Goal: Task Accomplishment & Management: Use online tool/utility

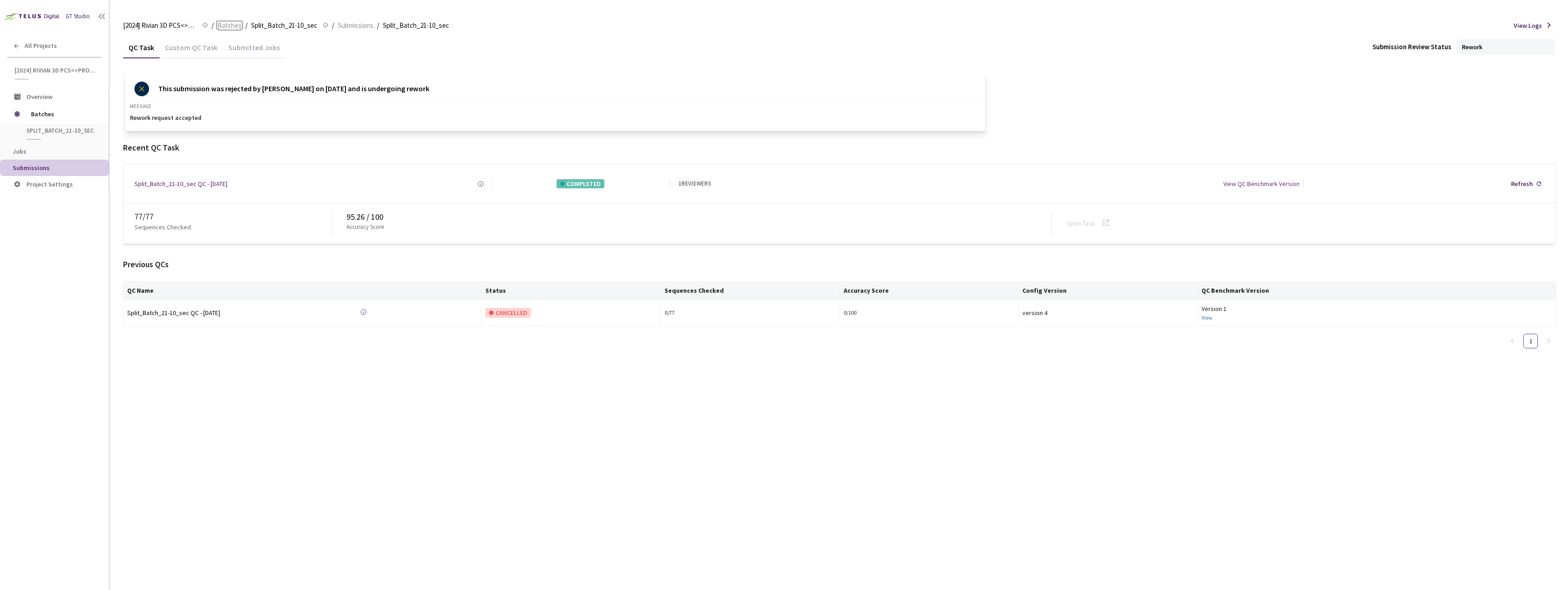
click at [229, 24] on span "Batches" at bounding box center [229, 26] width 24 height 11
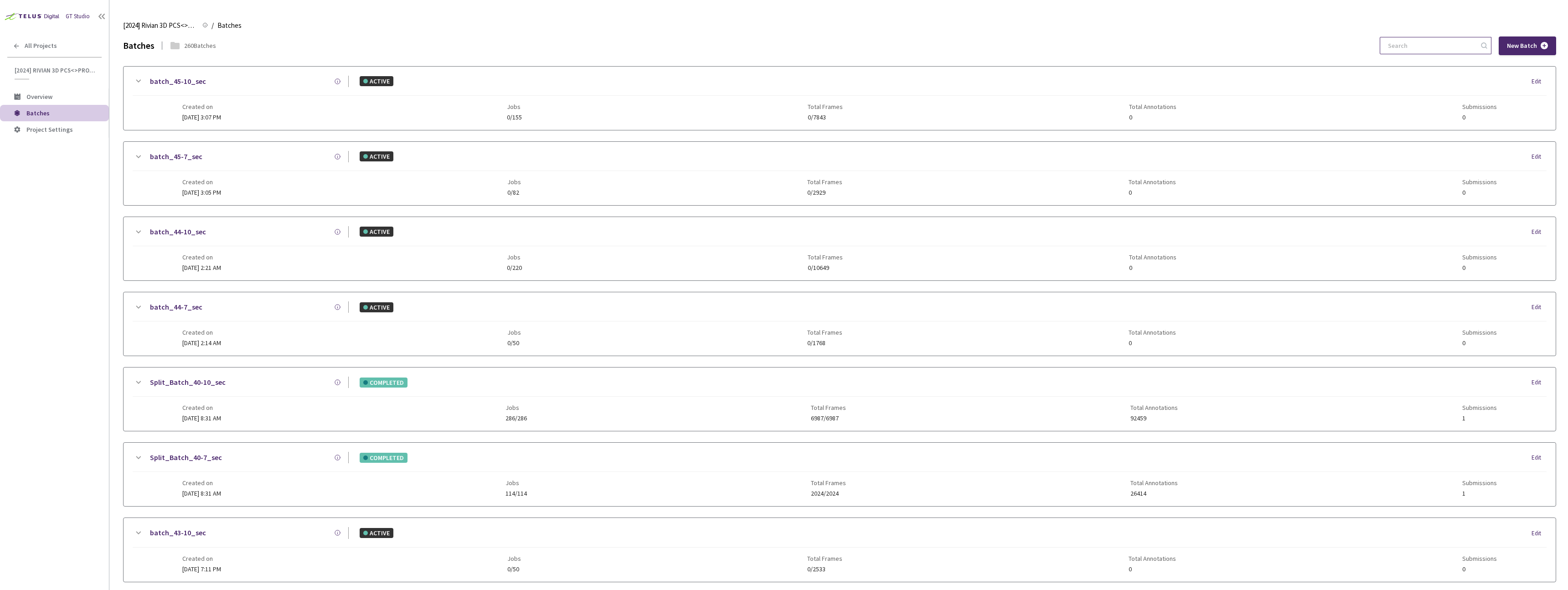
click at [1422, 39] on input at bounding box center [1430, 46] width 97 height 17
drag, startPoint x: 1423, startPoint y: 46, endPoint x: 1426, endPoint y: 19, distance: 27.2
click at [1423, 46] on input at bounding box center [1430, 46] width 97 height 17
paste input "9-7"
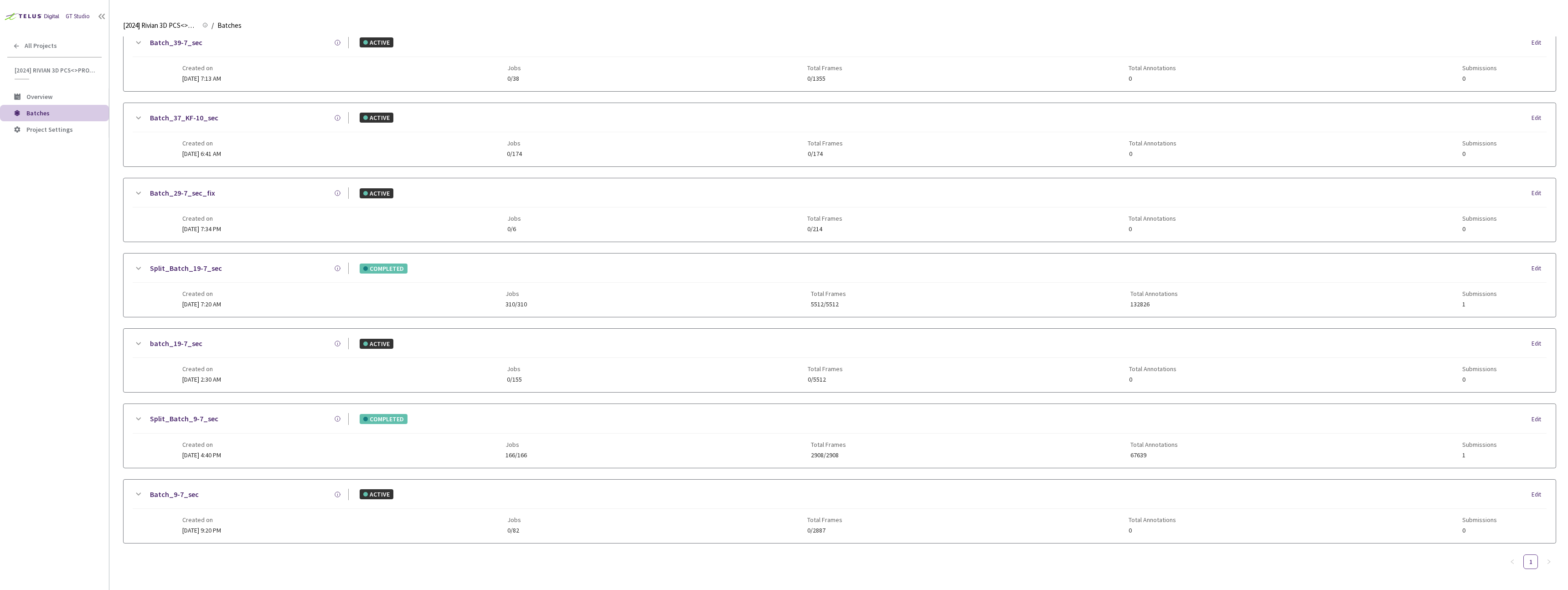
type input "9-7"
click at [299, 498] on div "Batch_9-7_sec" at bounding box center [246, 494] width 205 height 11
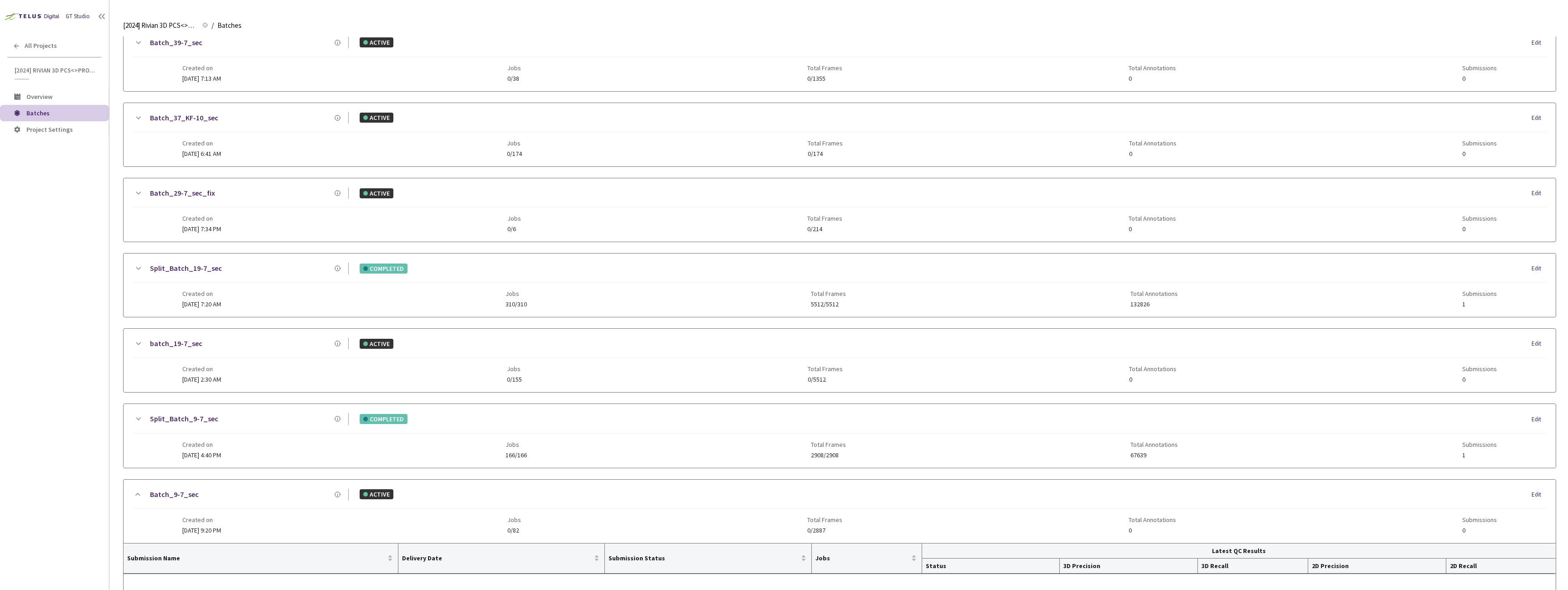
click at [299, 450] on div "Created on 12 Sep, 2024 at 4:40 PM Jobs 166/166 Total Frames 2908/2908 Total An…" at bounding box center [840, 446] width 1315 height 25
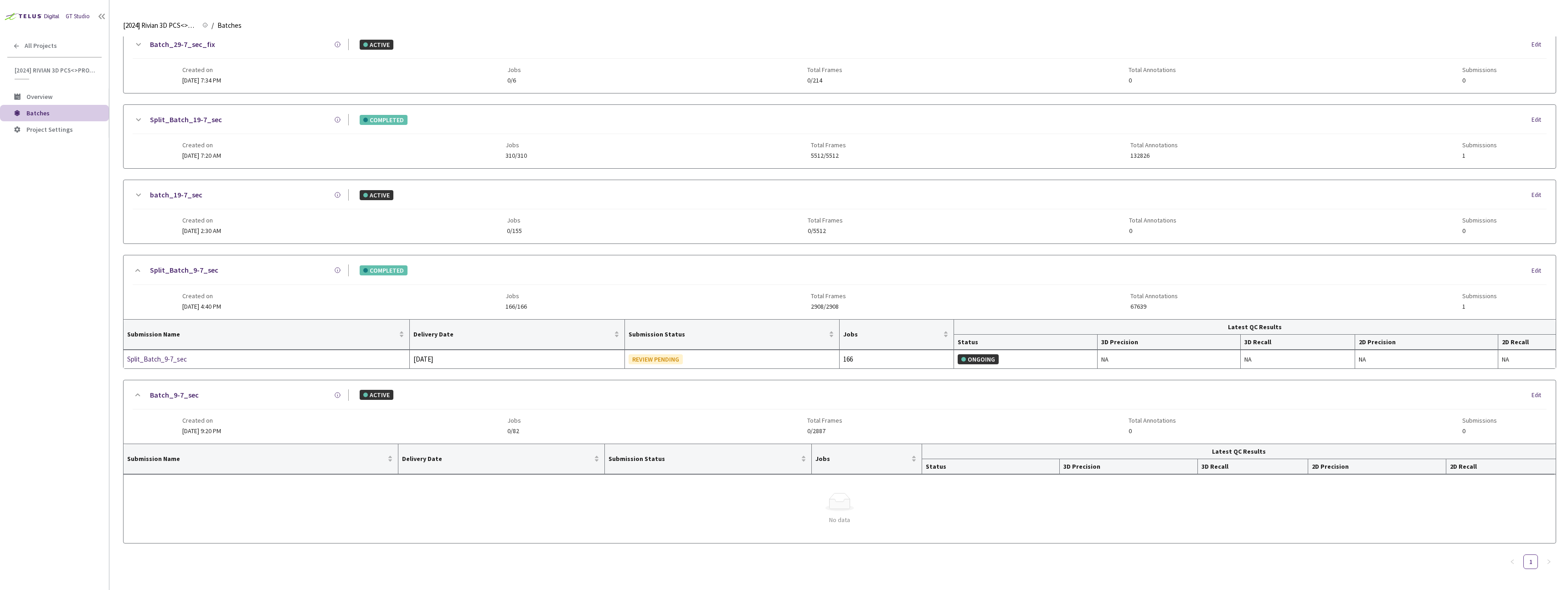
scroll to position [263, 0]
click at [163, 357] on div "Split_Batch_9-7_sec" at bounding box center [175, 360] width 97 height 11
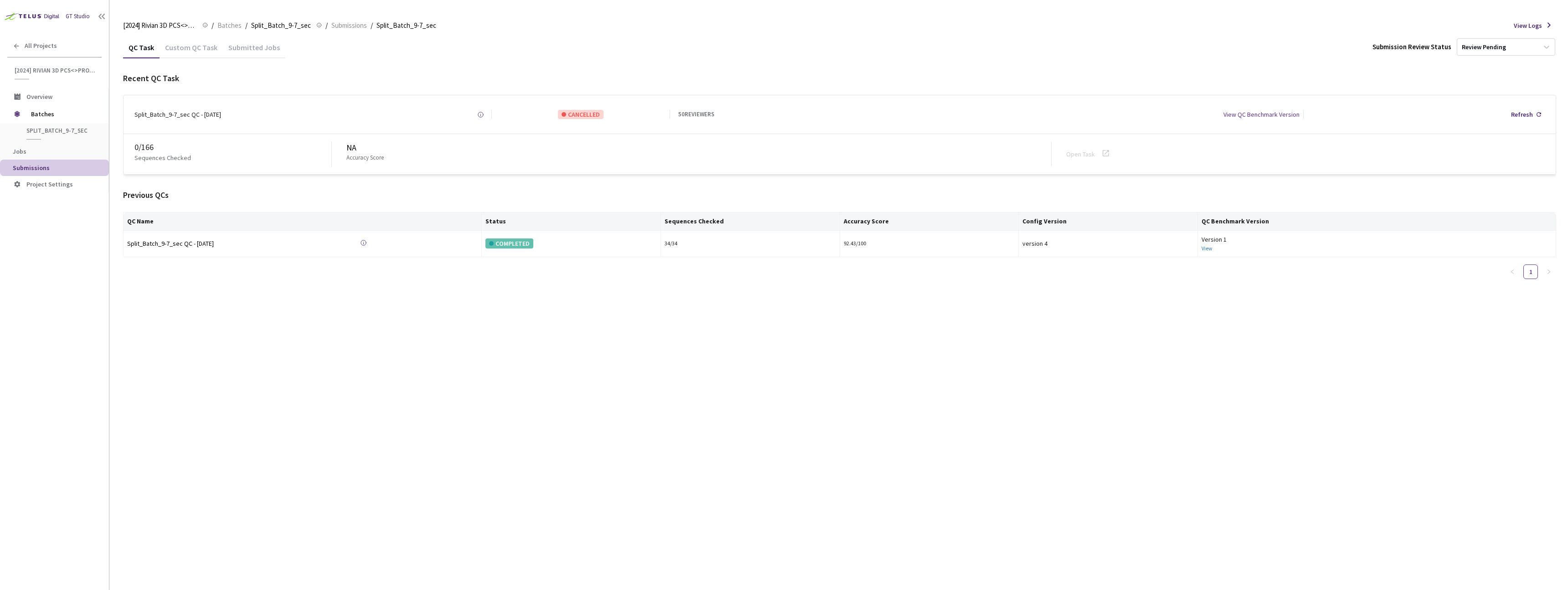
click at [212, 46] on div "Custom QC Task" at bounding box center [191, 50] width 64 height 16
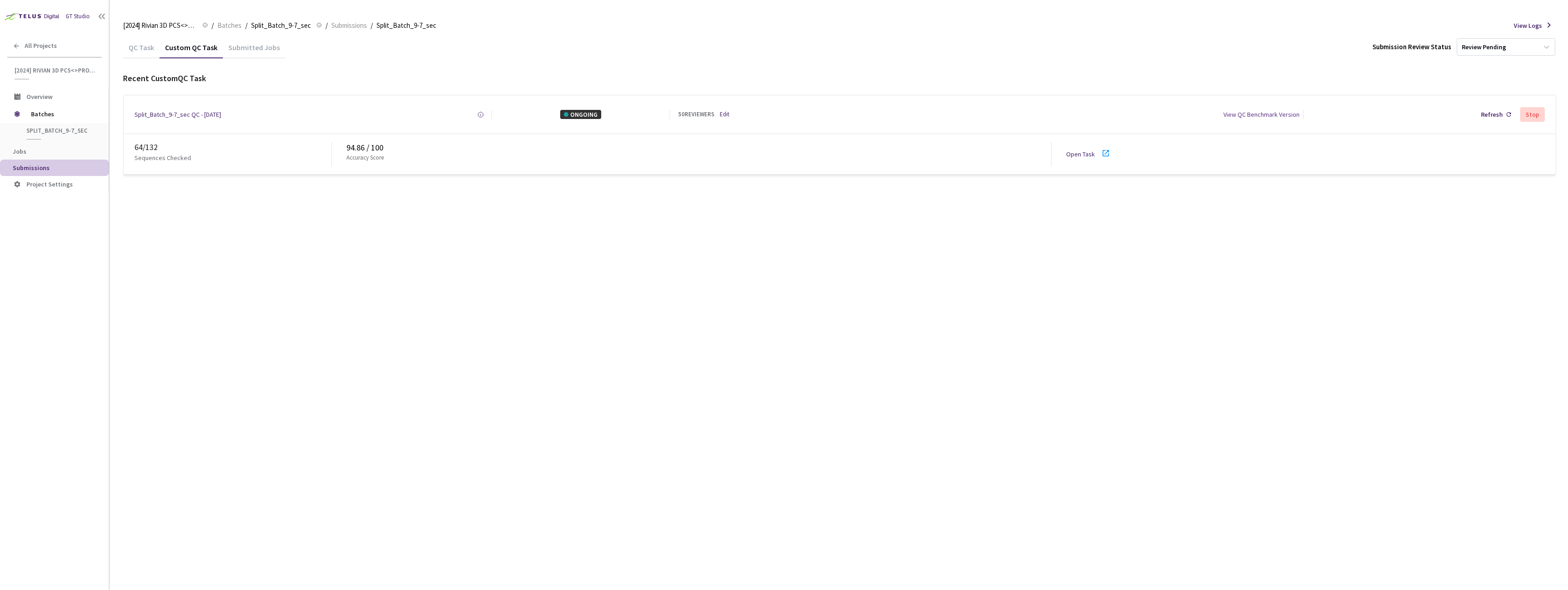
click at [147, 49] on div "QC Task" at bounding box center [141, 50] width 36 height 16
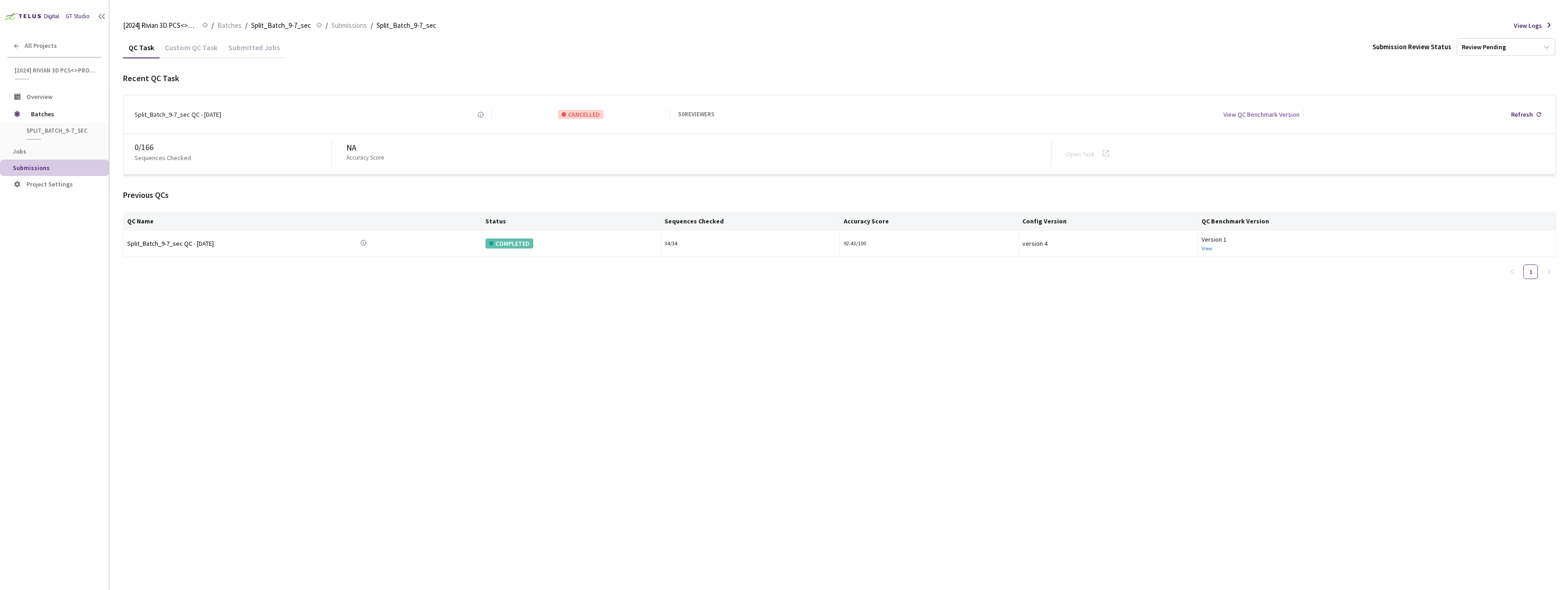
click at [186, 50] on div "Custom QC Task" at bounding box center [191, 50] width 64 height 16
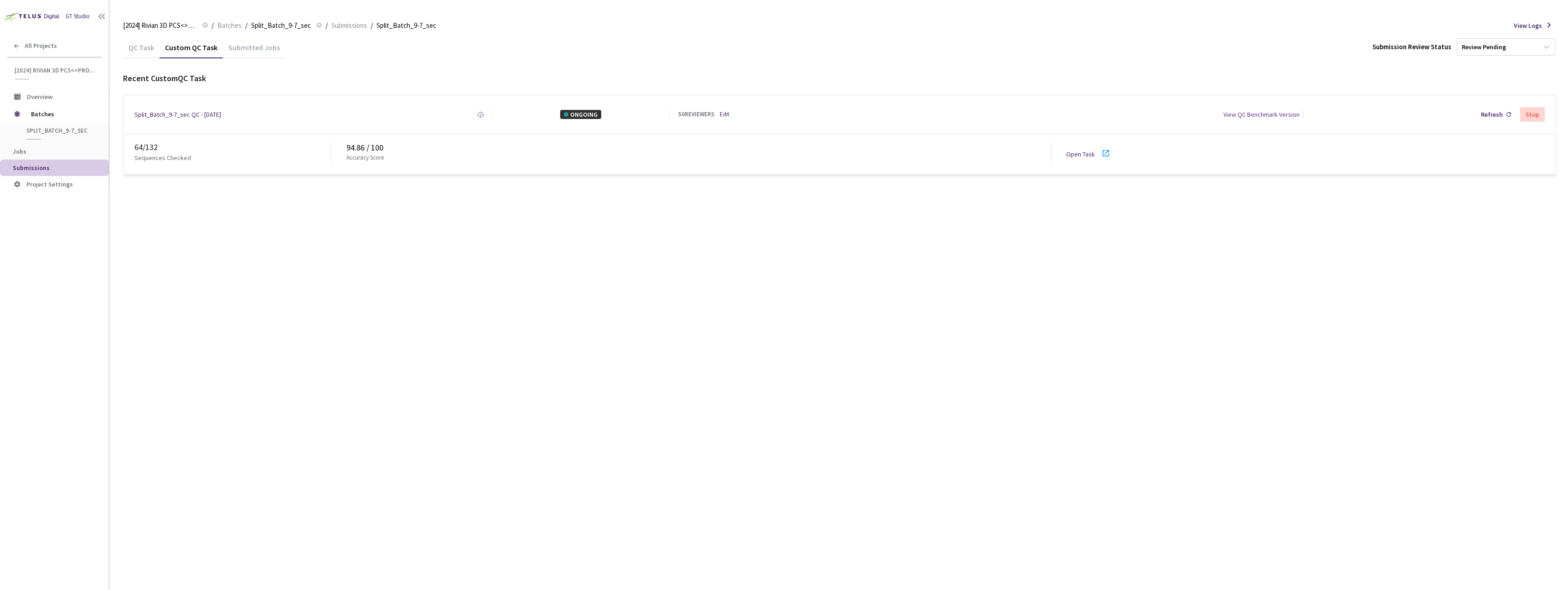
click at [1078, 150] on link "Open Task" at bounding box center [1080, 154] width 29 height 8
click at [254, 277] on div "QC Task Custom QC Task Submitted Jobs Submission Review Status Review Pending R…" at bounding box center [839, 313] width 1433 height 554
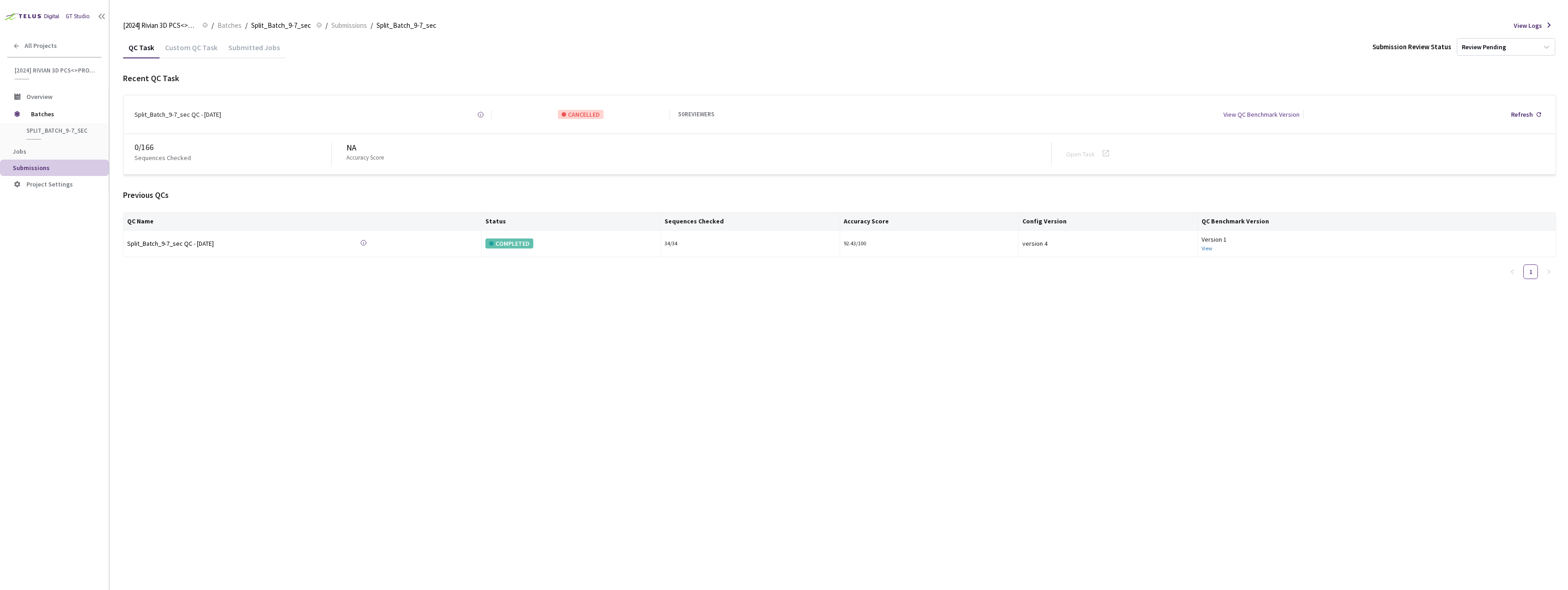
click at [190, 41] on div "Custom QC Task" at bounding box center [191, 46] width 64 height 20
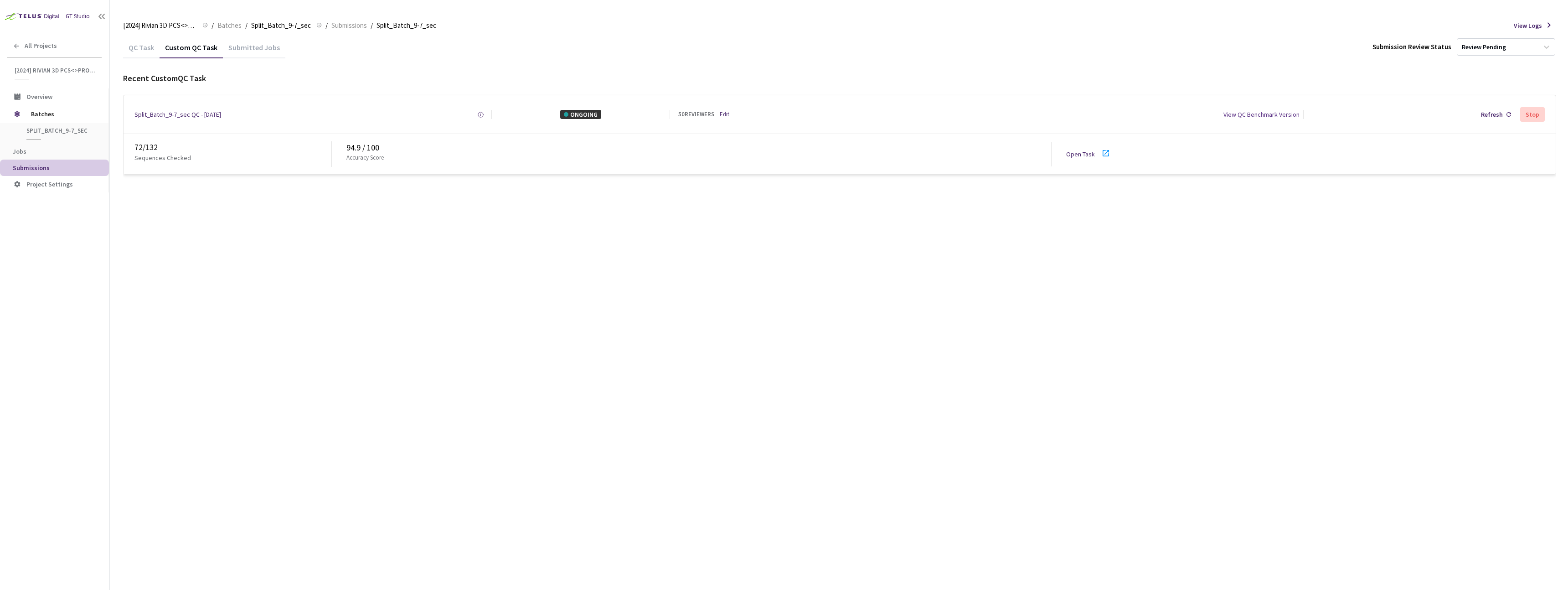
click at [271, 225] on div "QC Task Custom QC Task Submitted Jobs Submission Review Status Review Pending R…" at bounding box center [839, 313] width 1433 height 554
click at [311, 260] on div "QC Task Custom QC Task Submitted Jobs Submission Review Status Review Pending R…" at bounding box center [839, 313] width 1433 height 554
click at [1078, 154] on link "Open Task" at bounding box center [1080, 154] width 29 height 8
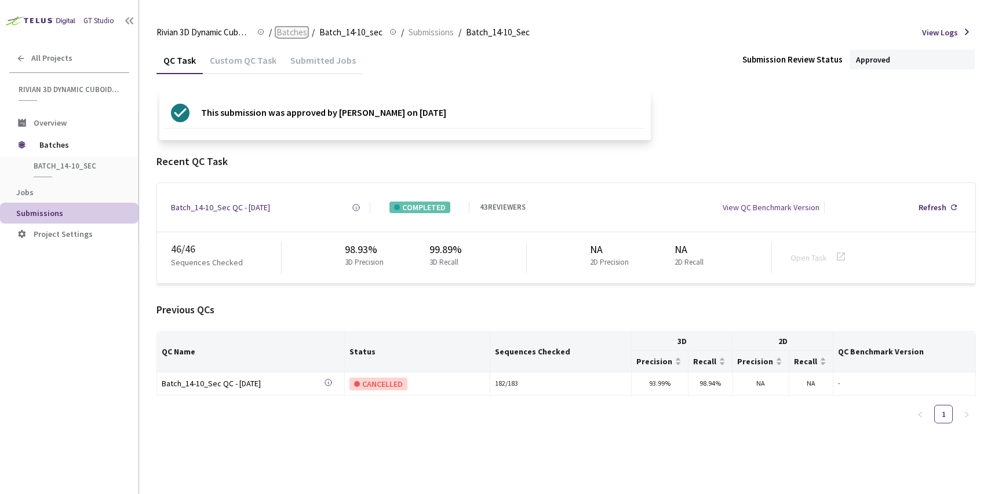
click at [296, 35] on span "Batches" at bounding box center [291, 33] width 31 height 14
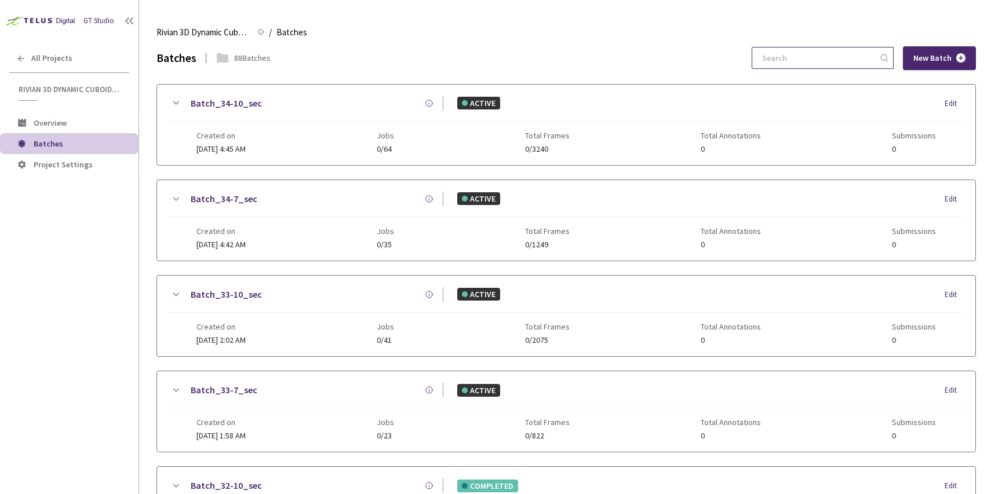
click at [825, 49] on input at bounding box center [816, 58] width 123 height 21
paste input "31-10"
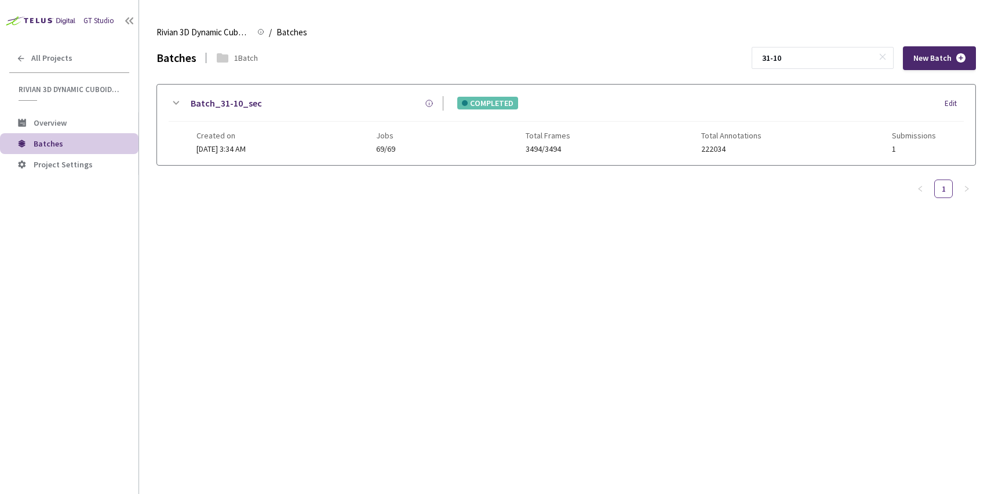
type input "31-10"
click at [417, 165] on div "Batch_31-10_sec COMPLETED Edit Created on 29 Jul, 2025 at 3:34 AM Jobs 69/69 To…" at bounding box center [566, 132] width 820 height 96
click at [417, 145] on div "Created on 29 Jul, 2025 at 3:34 AM Jobs 69/69 Total Frames 3494/3494 Total Anno…" at bounding box center [566, 138] width 740 height 32
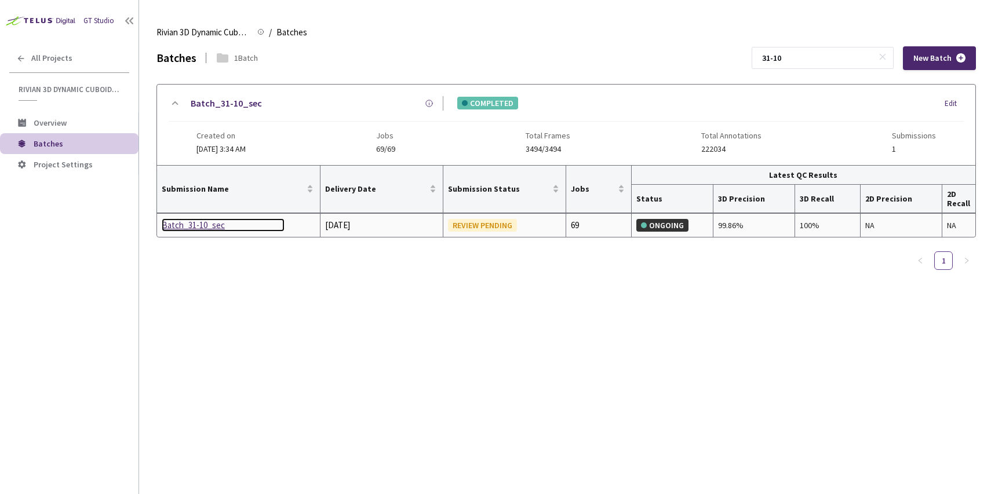
click at [212, 230] on div "Batch_31-10_sec" at bounding box center [223, 226] width 123 height 14
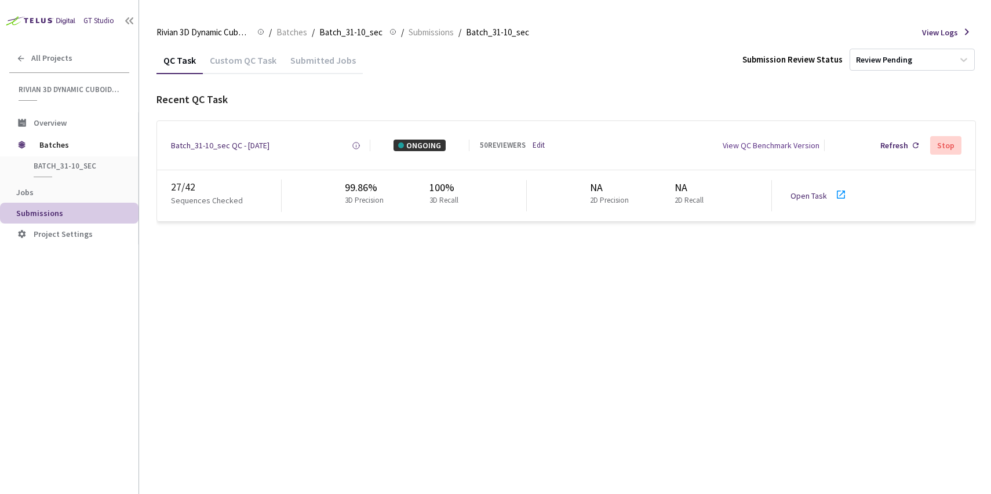
drag, startPoint x: 323, startPoint y: 253, endPoint x: 292, endPoint y: 259, distance: 31.8
click at [323, 253] on div "QC Task Custom QC Task Submitted Jobs Submission Review Status Review Pending R…" at bounding box center [566, 270] width 820 height 448
click at [814, 196] on link "Open Task" at bounding box center [809, 196] width 37 height 10
